Goal: Task Accomplishment & Management: Manage account settings

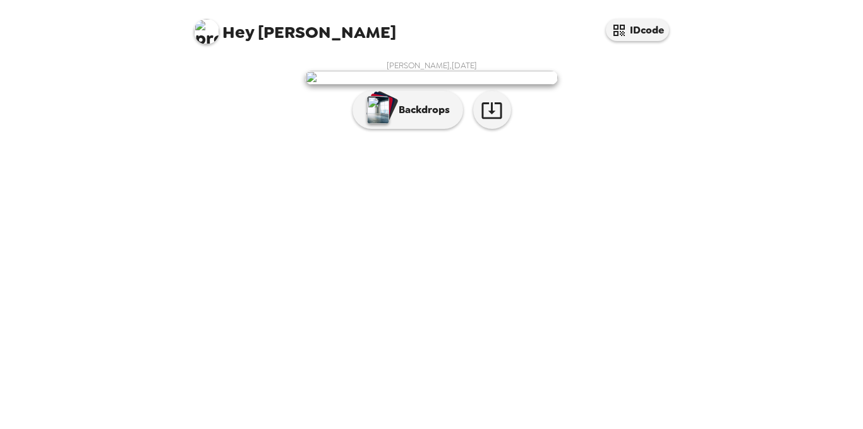
scroll to position [27, 0]
click at [499, 129] on button "button" at bounding box center [492, 110] width 38 height 38
click at [418, 118] on p "Backdrops" at bounding box center [421, 109] width 58 height 15
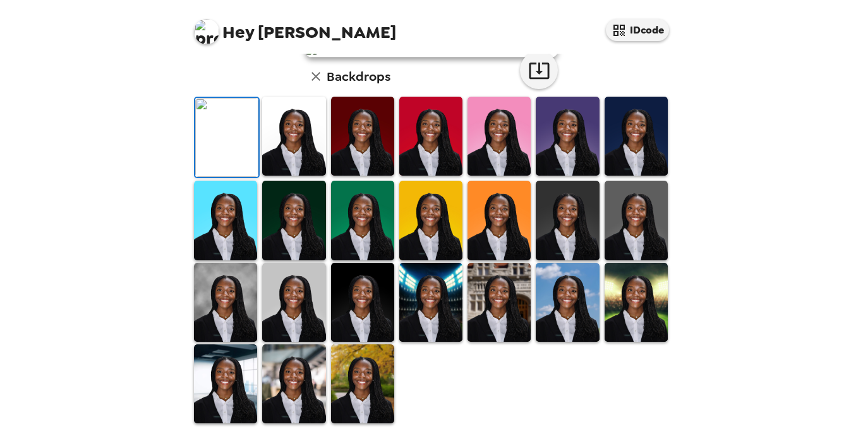
scroll to position [146, 0]
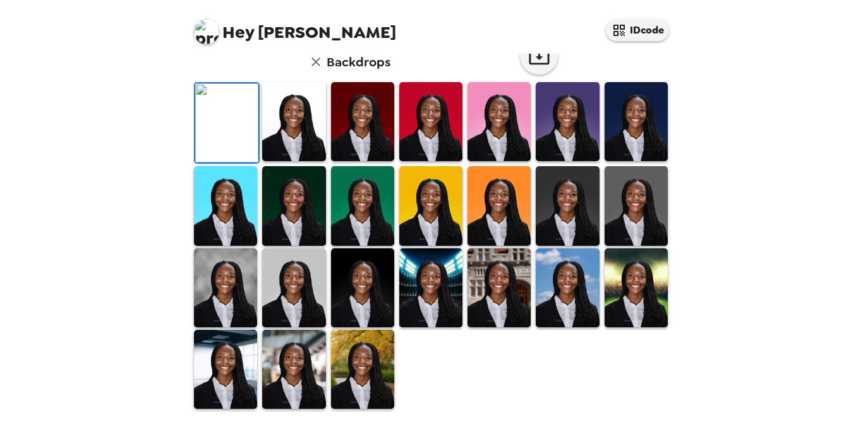
click at [305, 246] on div at bounding box center [294, 206] width 68 height 82
click at [293, 161] on img at bounding box center [293, 121] width 63 height 79
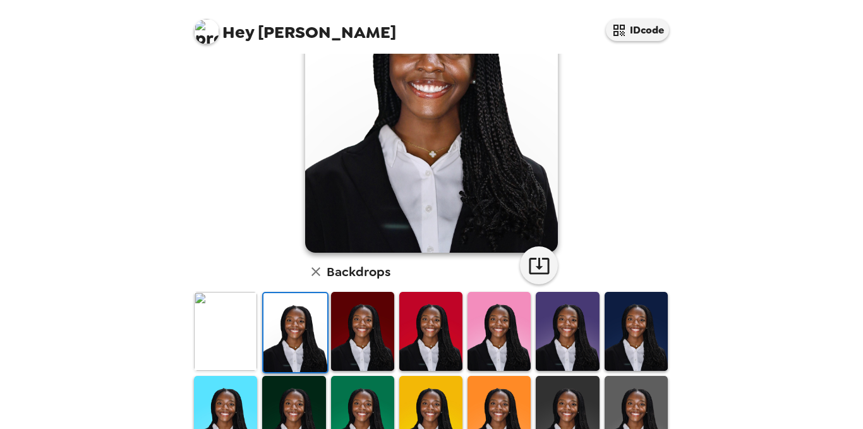
scroll to position [133, 0]
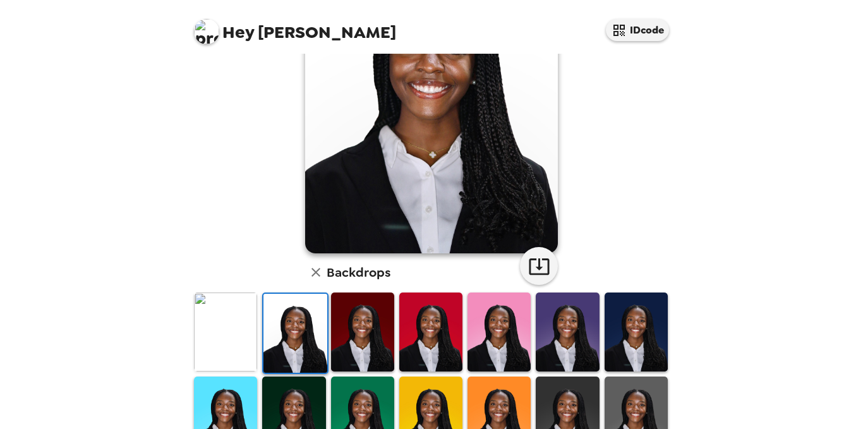
click at [571, 343] on img at bounding box center [567, 332] width 63 height 79
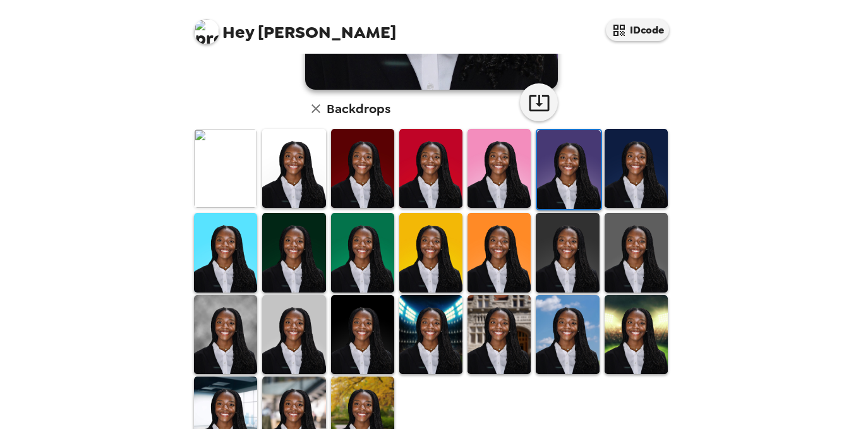
scroll to position [337, 0]
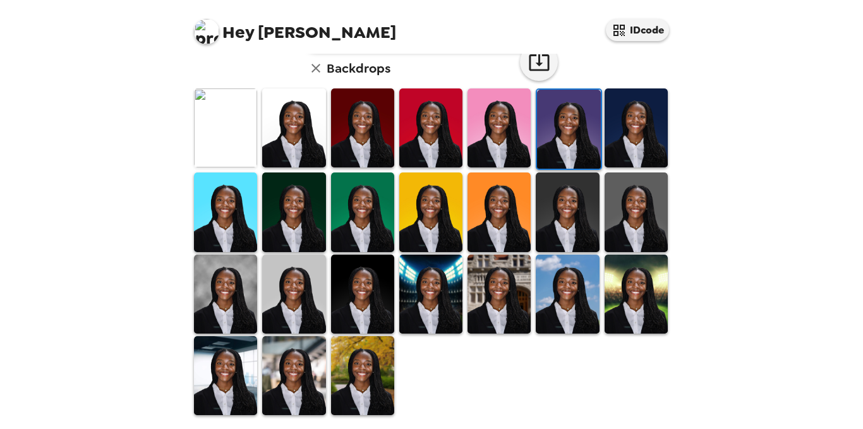
click at [370, 367] on img at bounding box center [362, 375] width 63 height 79
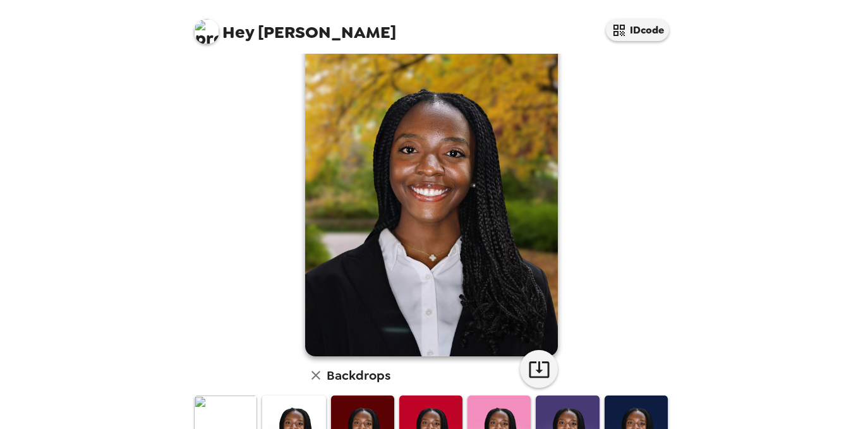
scroll to position [28, 0]
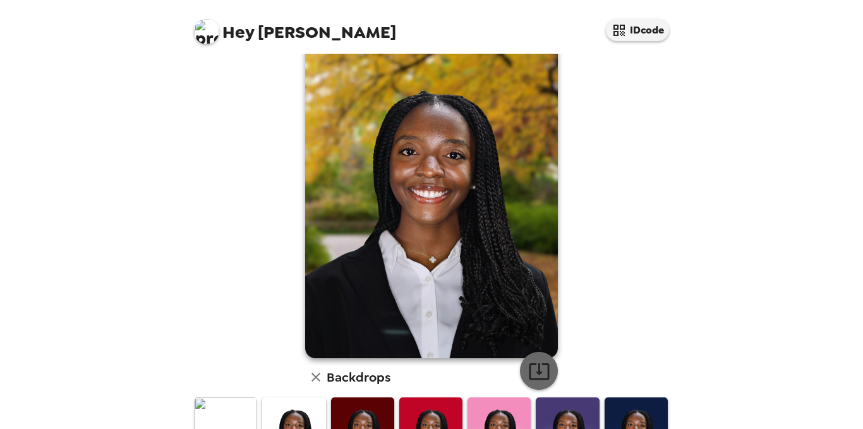
click at [521, 373] on button "button" at bounding box center [539, 371] width 38 height 38
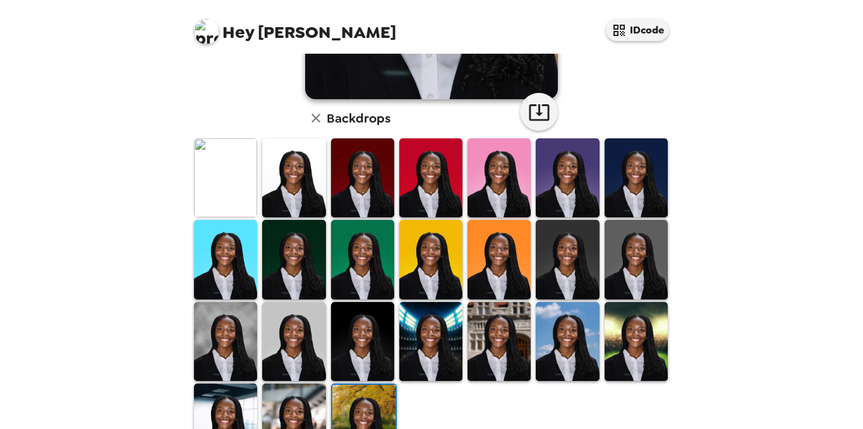
scroll to position [288, 0]
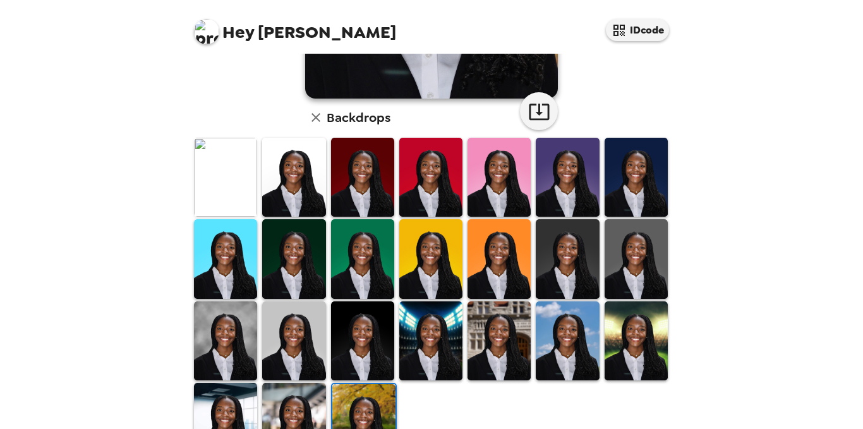
click at [320, 312] on img at bounding box center [293, 340] width 63 height 79
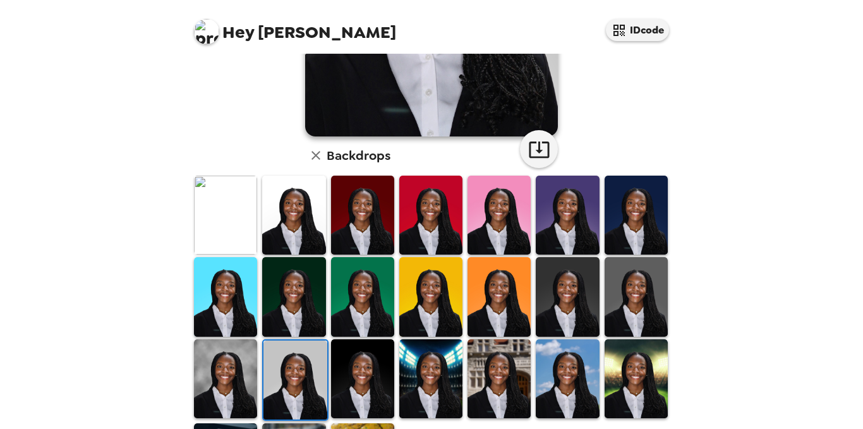
scroll to position [250, 0]
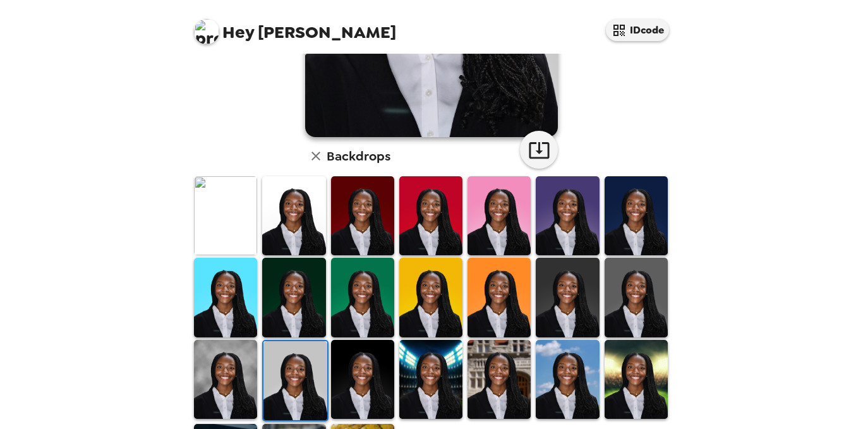
click at [650, 285] on img at bounding box center [636, 297] width 63 height 79
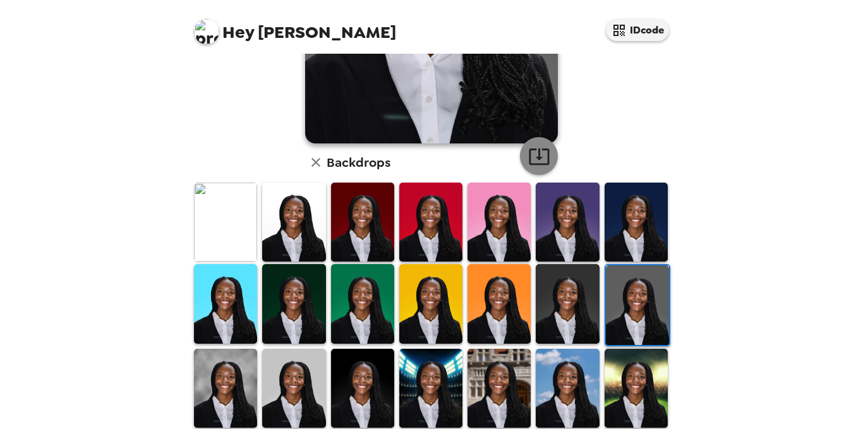
scroll to position [244, 0]
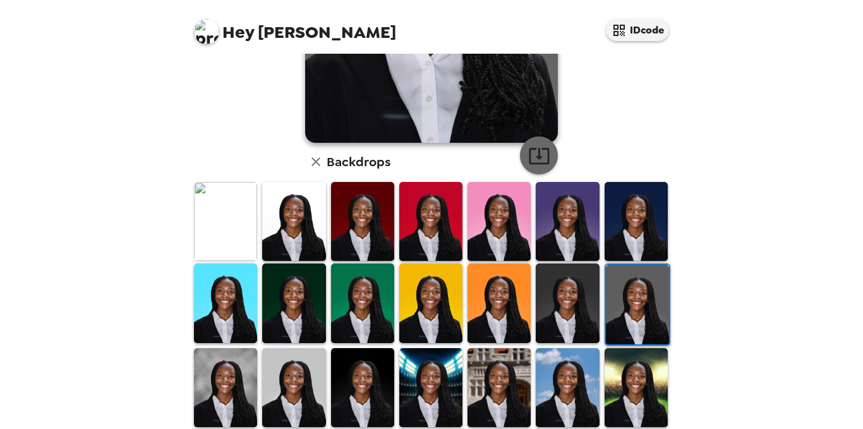
click at [531, 150] on icon "button" at bounding box center [539, 156] width 22 height 22
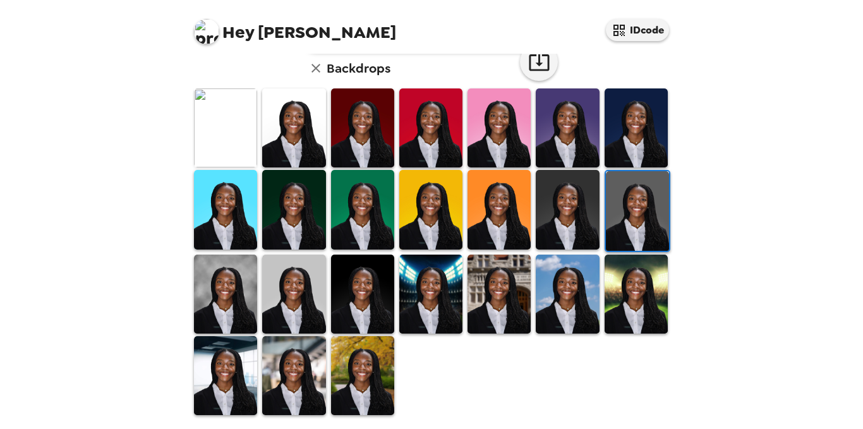
scroll to position [243, 0]
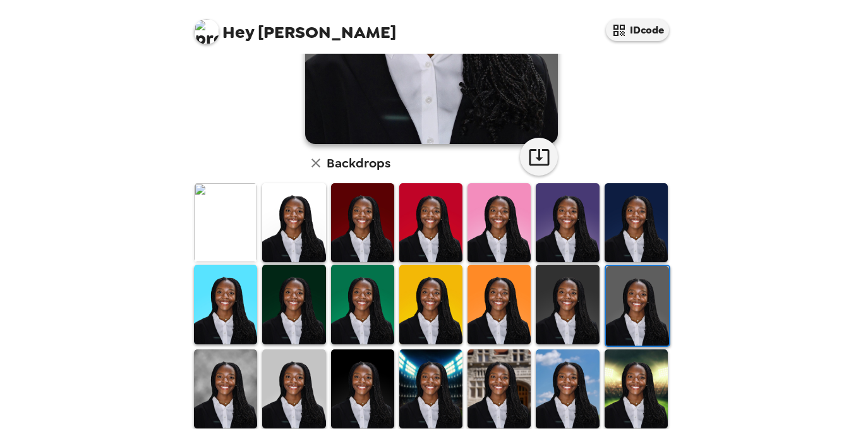
click at [607, 233] on img at bounding box center [636, 222] width 63 height 79
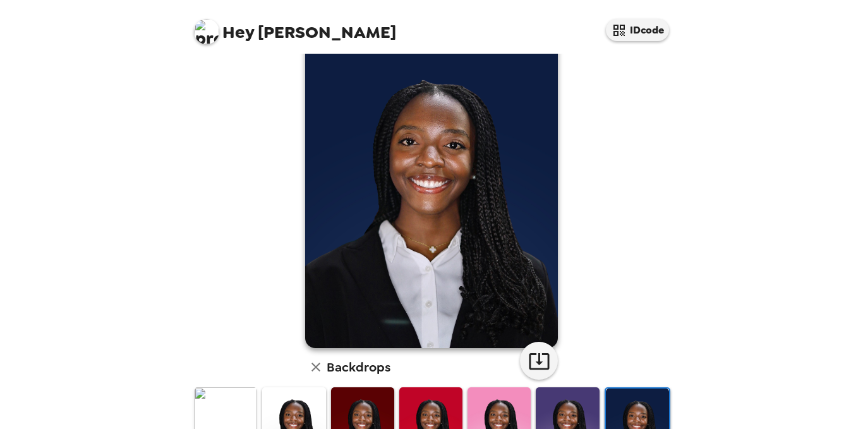
scroll to position [0, 0]
